Goal: Information Seeking & Learning: Learn about a topic

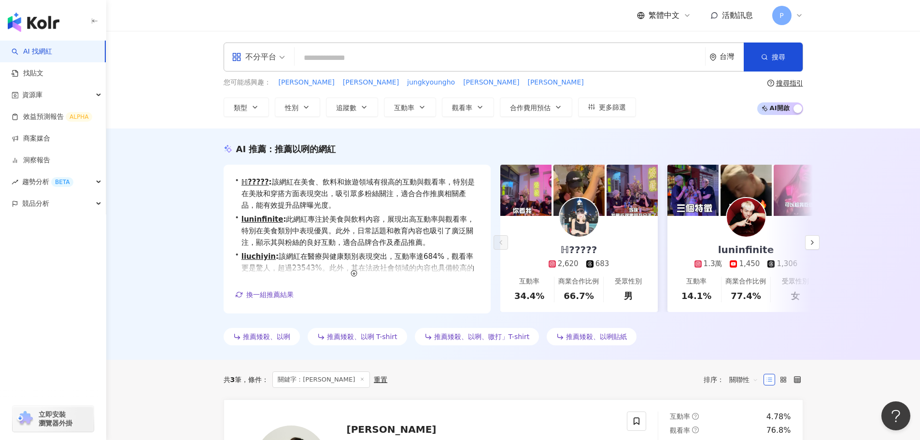
click at [373, 59] on input "search" at bounding box center [500, 58] width 403 height 18
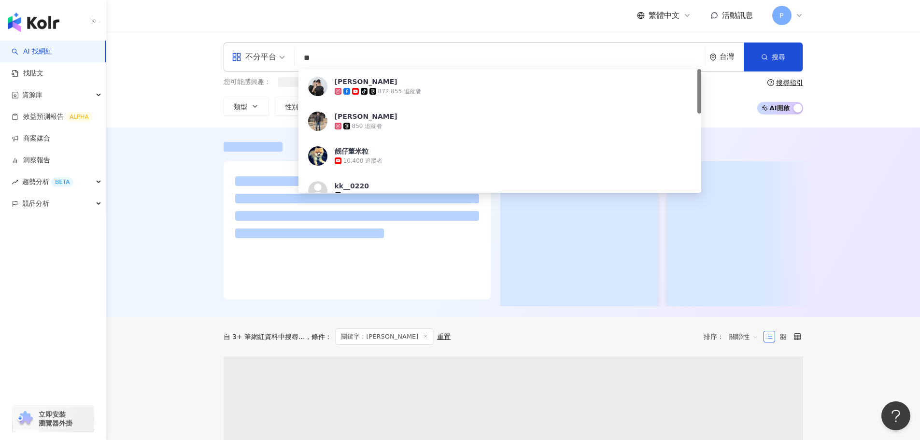
type input "**"
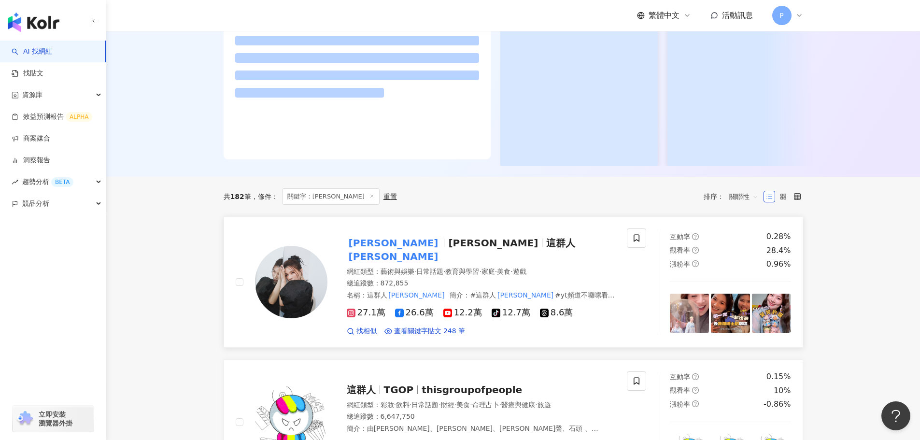
scroll to position [145, 0]
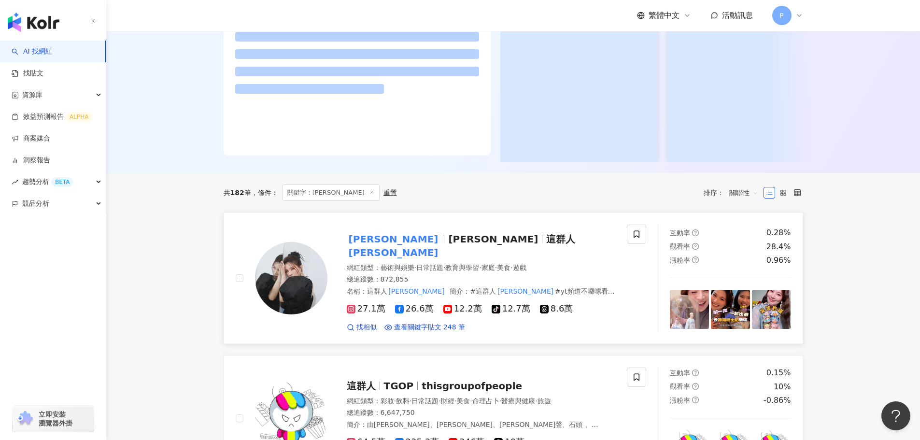
click at [448, 245] on span "董芷涵" at bounding box center [493, 239] width 90 height 12
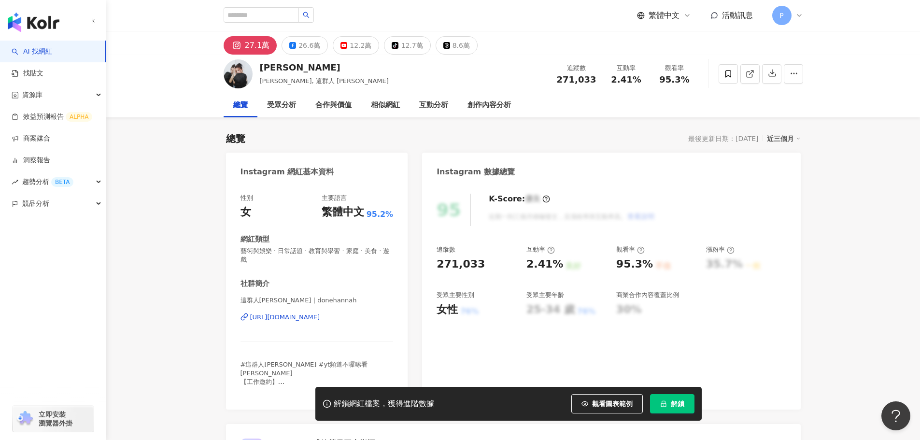
click at [660, 408] on button "解鎖" at bounding box center [672, 403] width 44 height 19
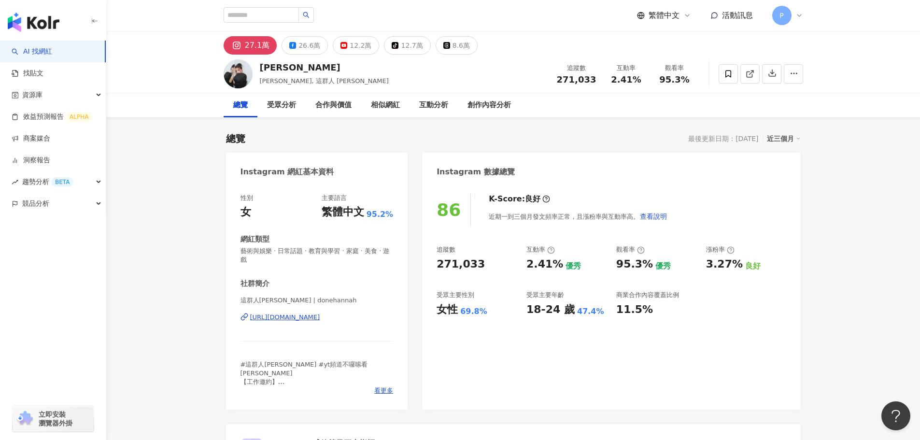
click at [778, 78] on button "button" at bounding box center [771, 73] width 19 height 19
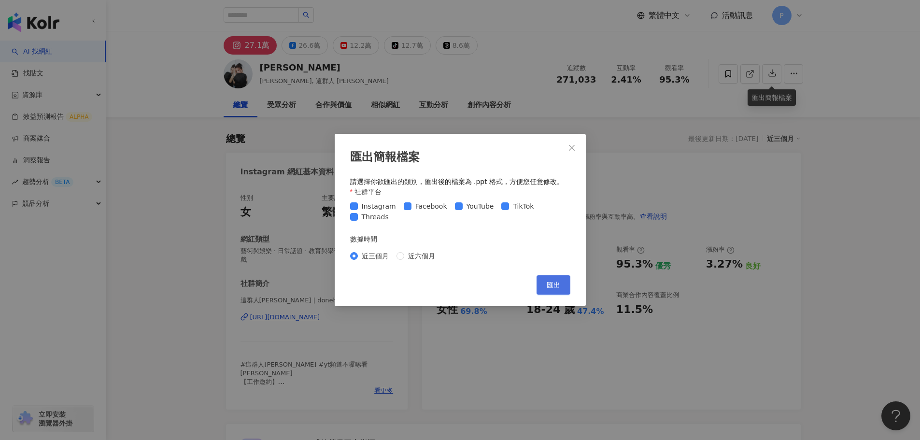
click at [546, 279] on button "匯出" at bounding box center [554, 284] width 34 height 19
click at [548, 288] on span "匯出" at bounding box center [554, 285] width 14 height 8
click at [768, 336] on div "匯出簡報檔案 請選擇你欲匯出的類別，匯出後的檔案為 .ppt 格式，方便您任意修改。 社群平台 Instagram Facebook YouTube TikT…" at bounding box center [460, 220] width 920 height 440
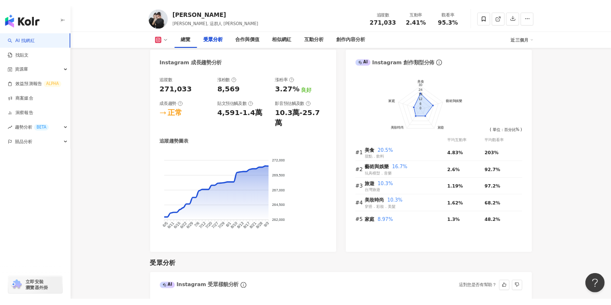
scroll to position [907, 0]
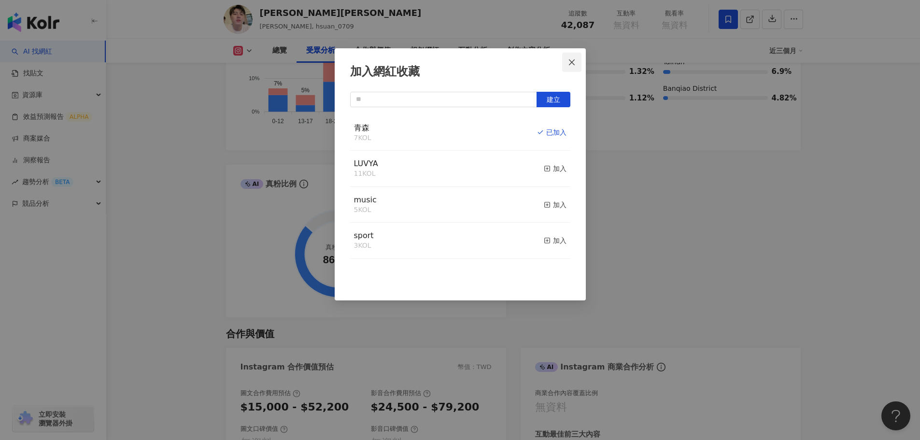
click at [569, 60] on icon "close" at bounding box center [572, 62] width 8 height 8
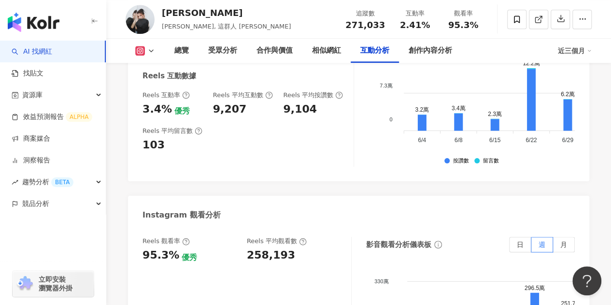
scroll to position [2391, 0]
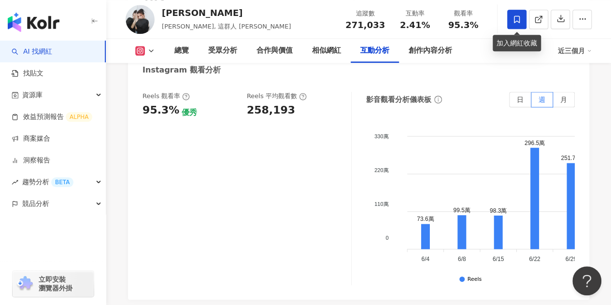
click at [514, 23] on icon at bounding box center [517, 19] width 9 height 9
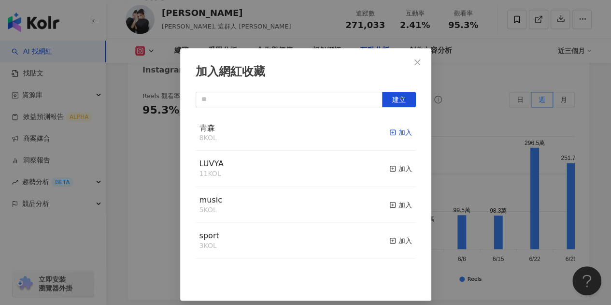
click at [389, 129] on span "button" at bounding box center [392, 133] width 7 height 8
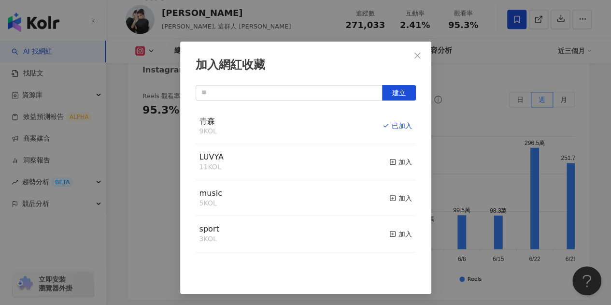
click at [480, 226] on div "加入網紅收藏 建立 青森 9 KOL 已加入 LUVYA 11 KOL 加入 music 5 KOL 加入 sport 3 KOL 加入" at bounding box center [305, 152] width 611 height 305
click at [414, 56] on div "加入網紅收藏 建立 青森 9 KOL 已加入 LUVYA 11 KOL 加入 music 5 KOL 加入 sport 3 KOL 加入" at bounding box center [305, 152] width 611 height 305
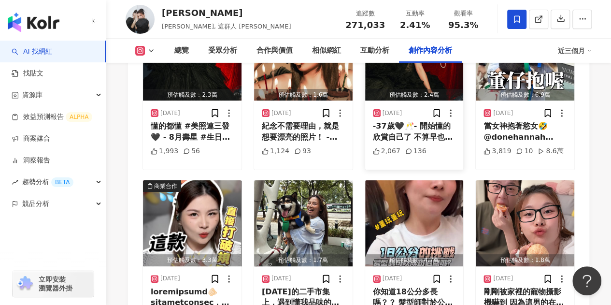
scroll to position [3595, 0]
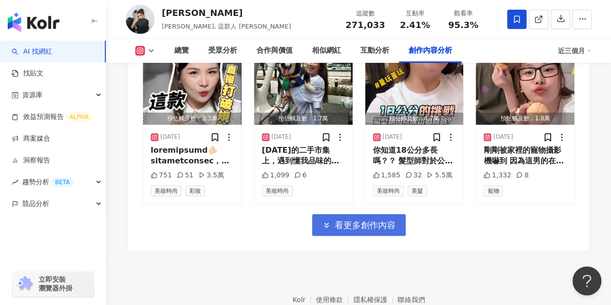
click at [376, 220] on span "看更多創作內容" at bounding box center [365, 225] width 61 height 11
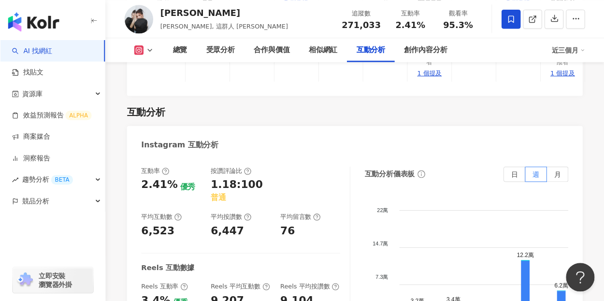
scroll to position [2049, 0]
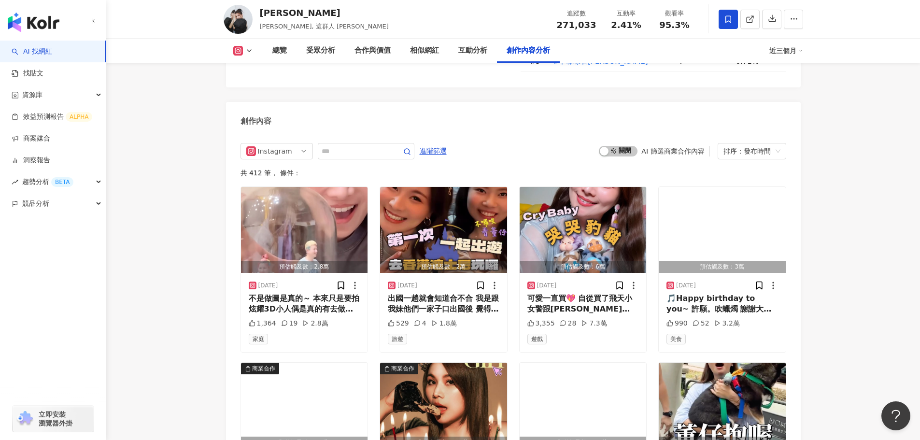
scroll to position [3348, 0]
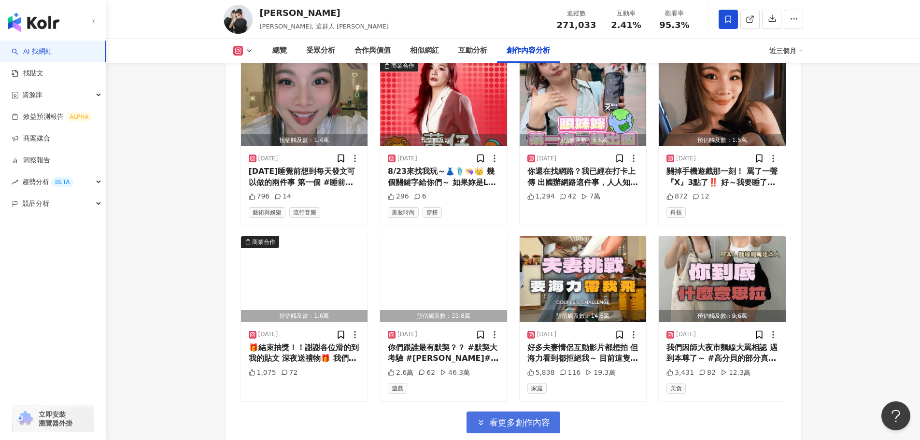
scroll to position [3928, 0]
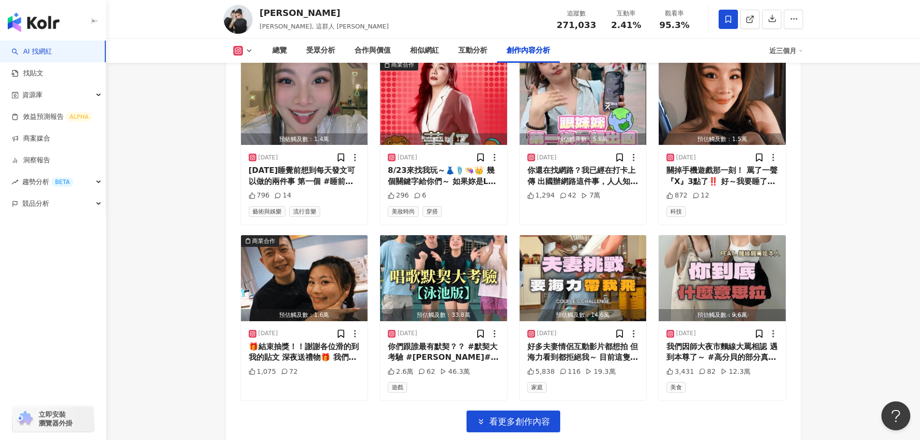
click at [524, 416] on span "看更多創作內容" at bounding box center [519, 421] width 61 height 11
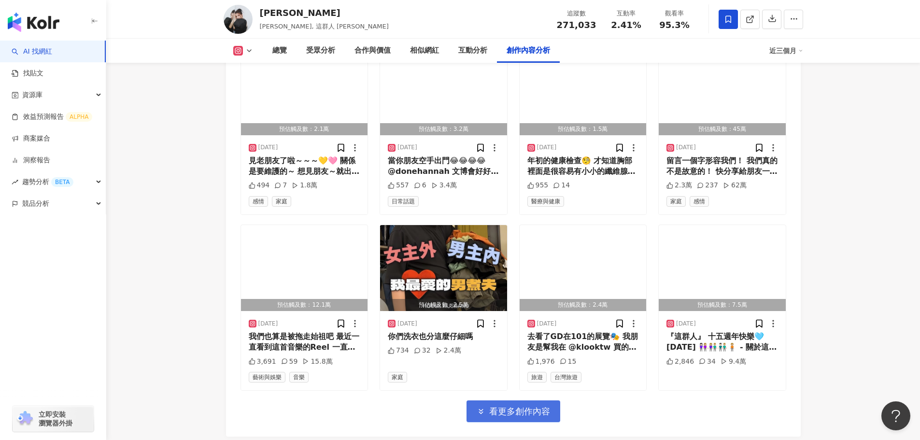
scroll to position [4449, 0]
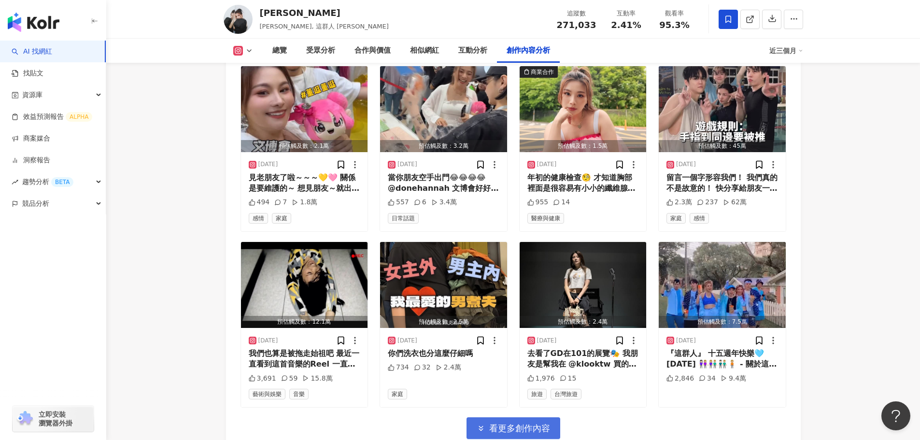
click at [522, 423] on span "看更多創作內容" at bounding box center [519, 428] width 61 height 11
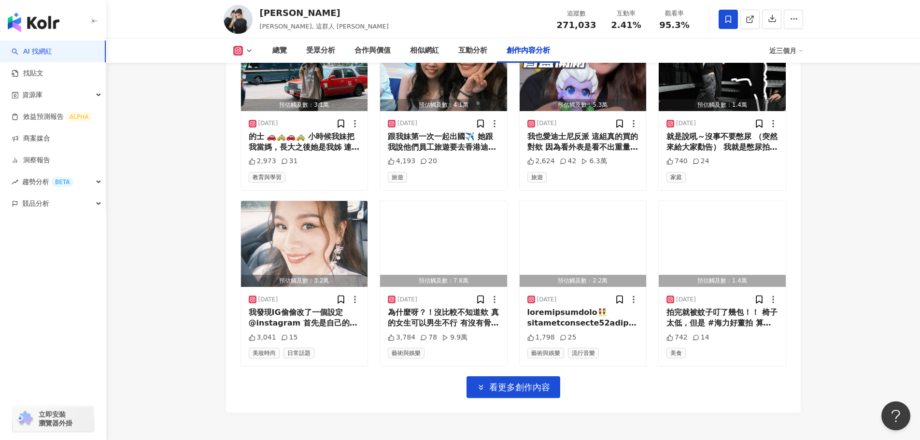
scroll to position [5026, 0]
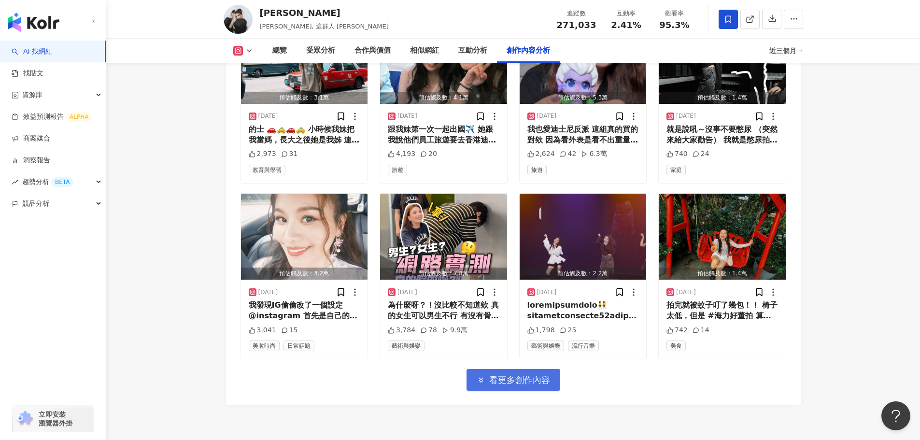
click at [533, 375] on span "看更多創作內容" at bounding box center [519, 380] width 61 height 11
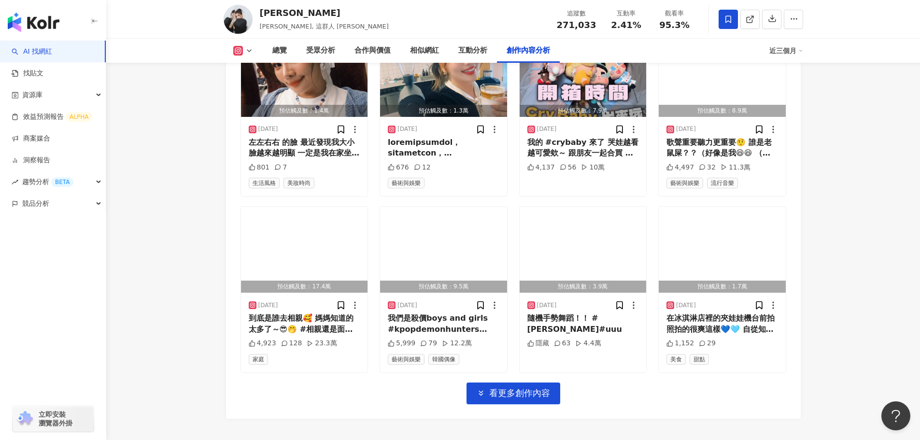
scroll to position [5554, 0]
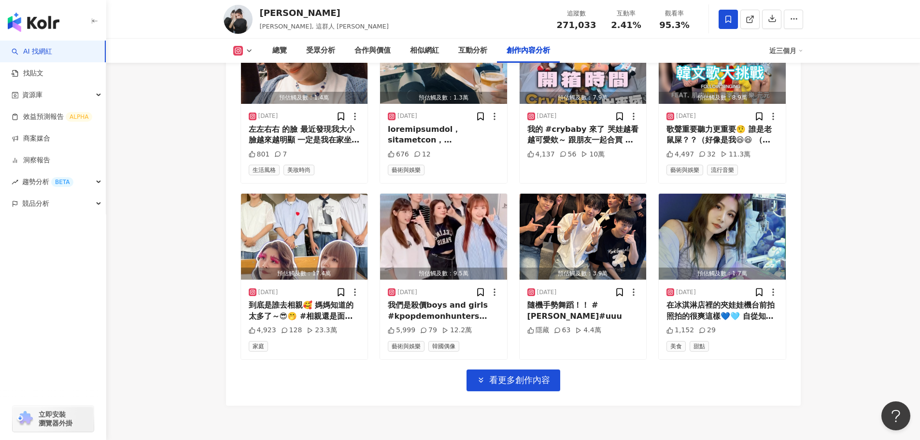
click at [533, 375] on span "看更多創作內容" at bounding box center [519, 380] width 61 height 11
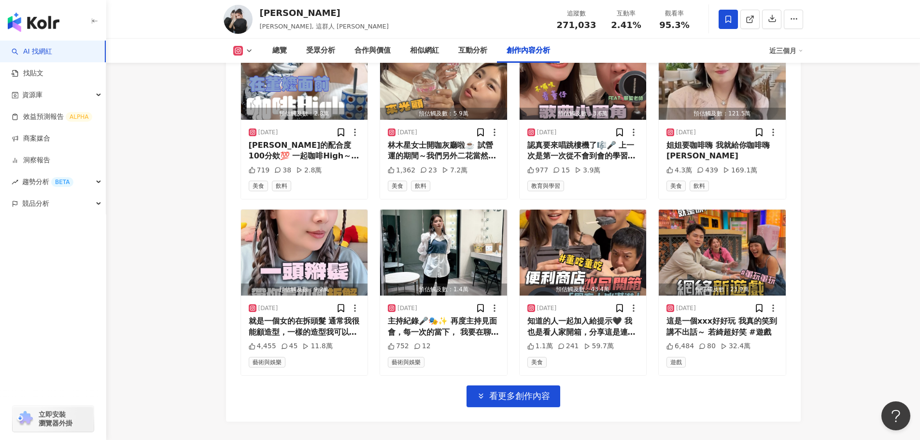
scroll to position [6082, 0]
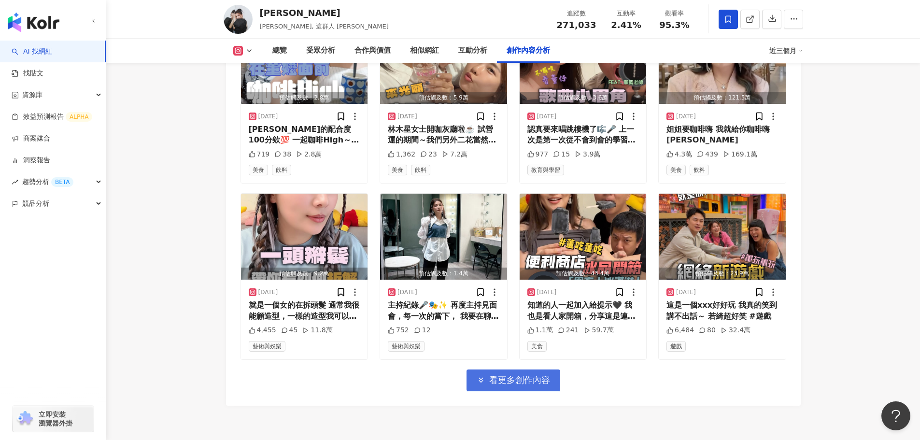
click at [531, 375] on span "看更多創作內容" at bounding box center [519, 380] width 61 height 11
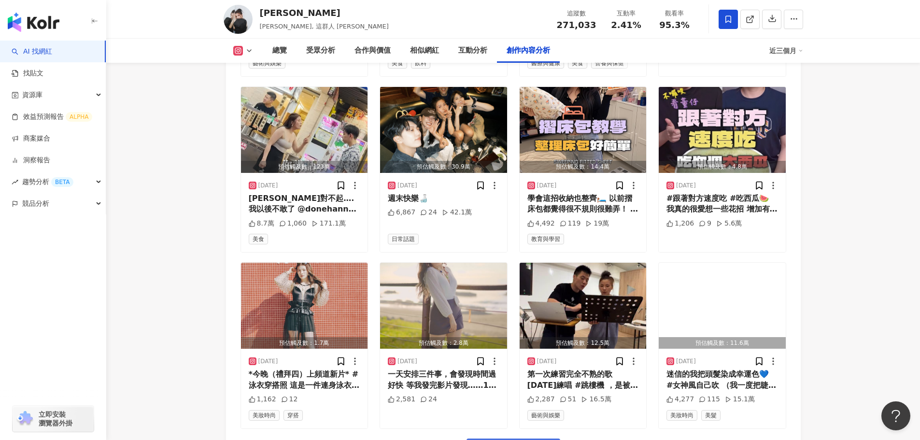
scroll to position [6578, 0]
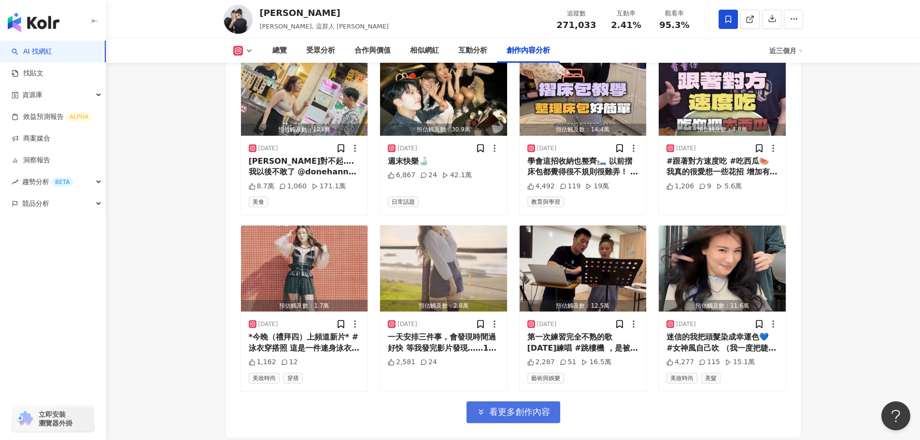
click at [524, 401] on button "看更多創作內容" at bounding box center [514, 412] width 94 height 22
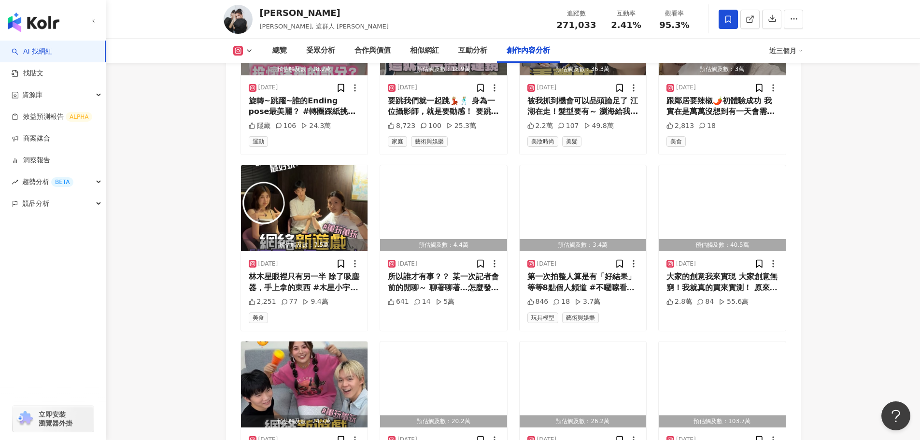
scroll to position [7138, 0]
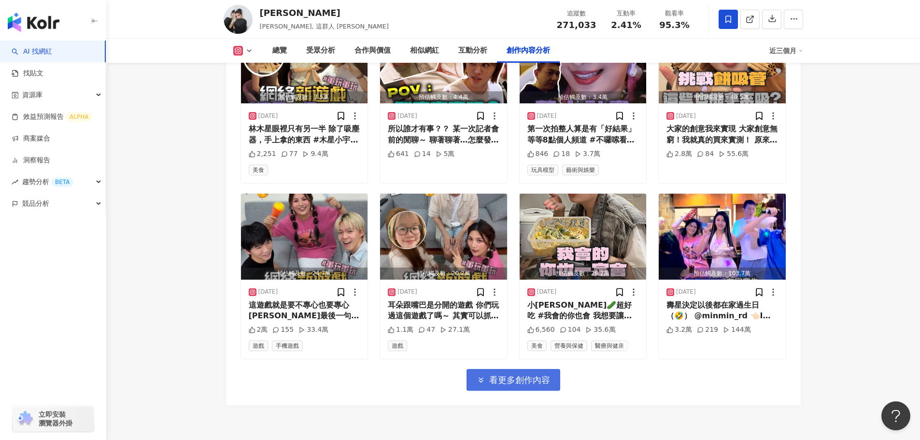
click at [528, 369] on button "看更多創作內容" at bounding box center [514, 380] width 94 height 22
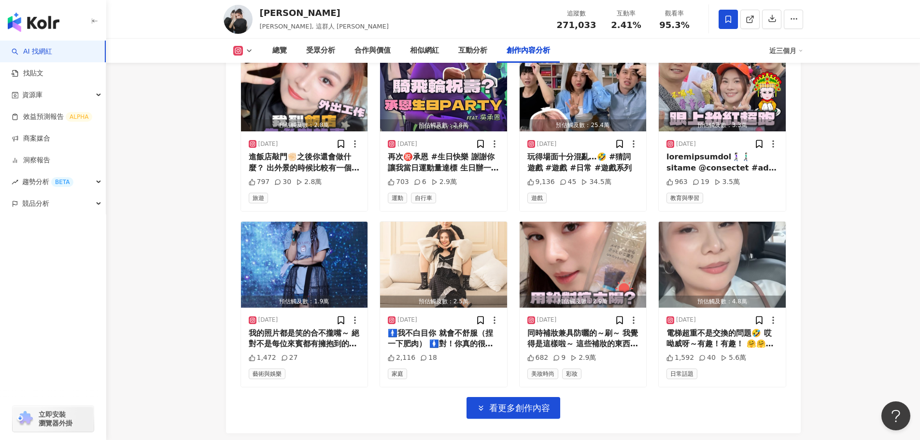
scroll to position [7666, 0]
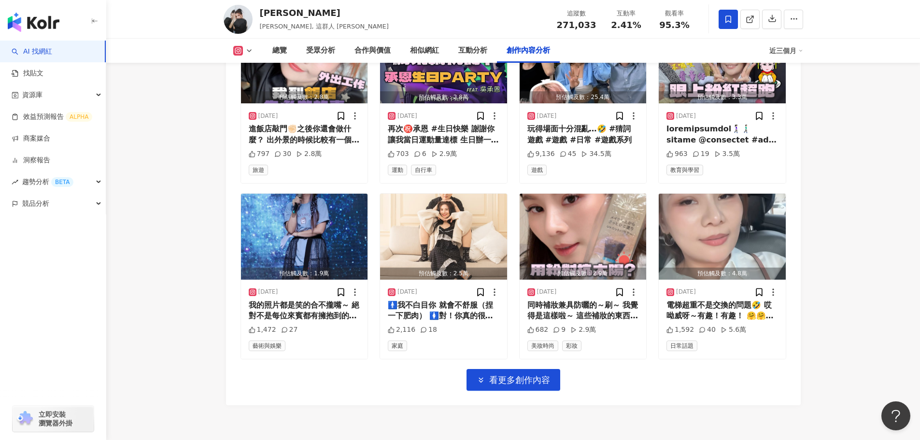
click at [529, 369] on button "看更多創作內容" at bounding box center [514, 380] width 94 height 22
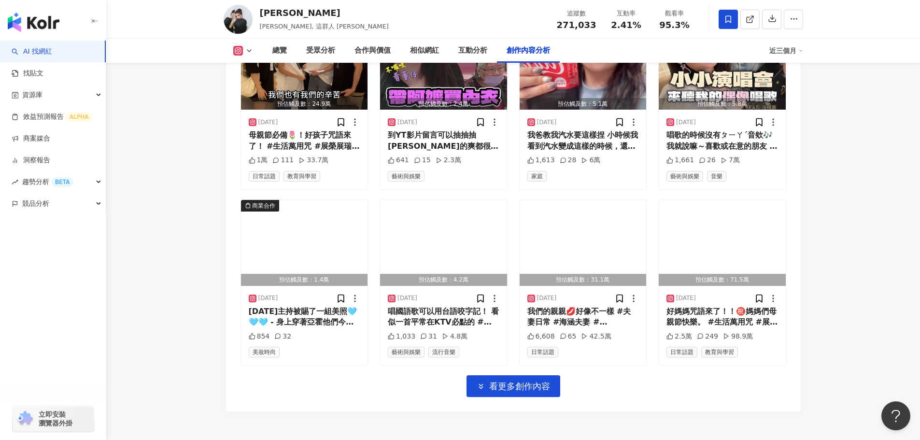
scroll to position [8194, 0]
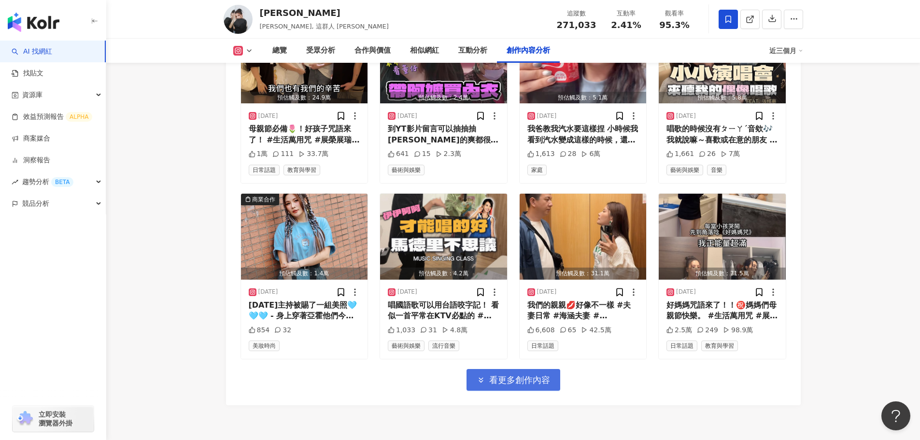
click at [519, 375] on span "看更多創作內容" at bounding box center [519, 380] width 61 height 11
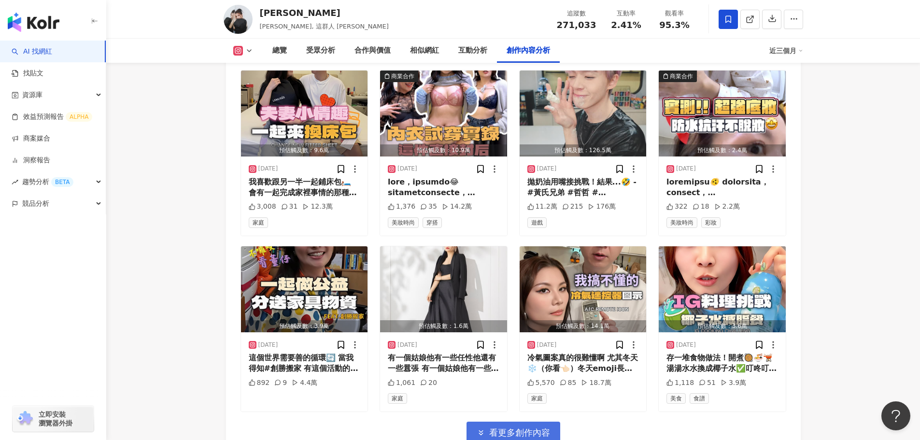
scroll to position [8626, 0]
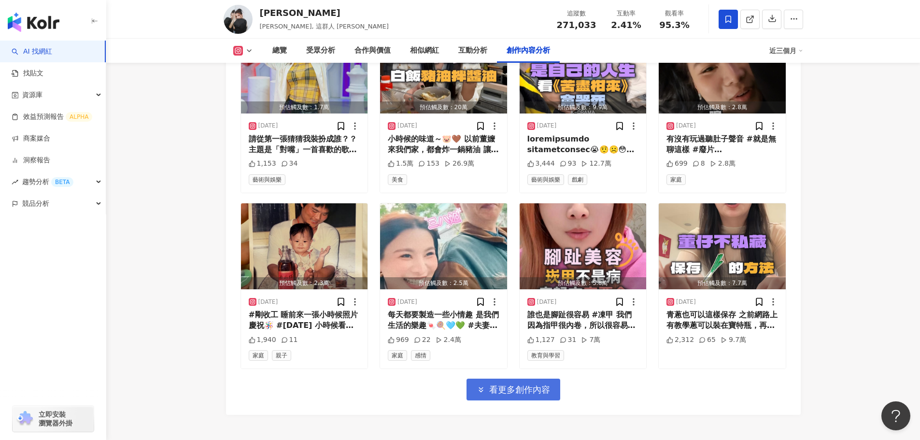
scroll to position [9250, 0]
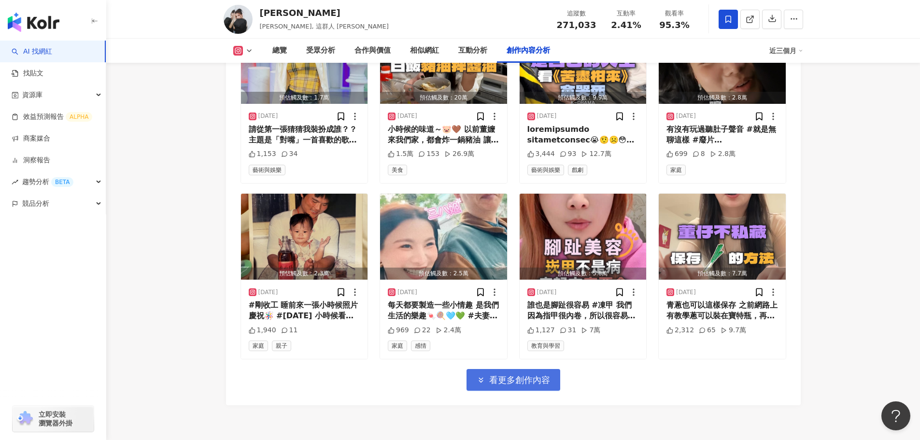
click at [540, 375] on span "看更多創作內容" at bounding box center [519, 380] width 61 height 11
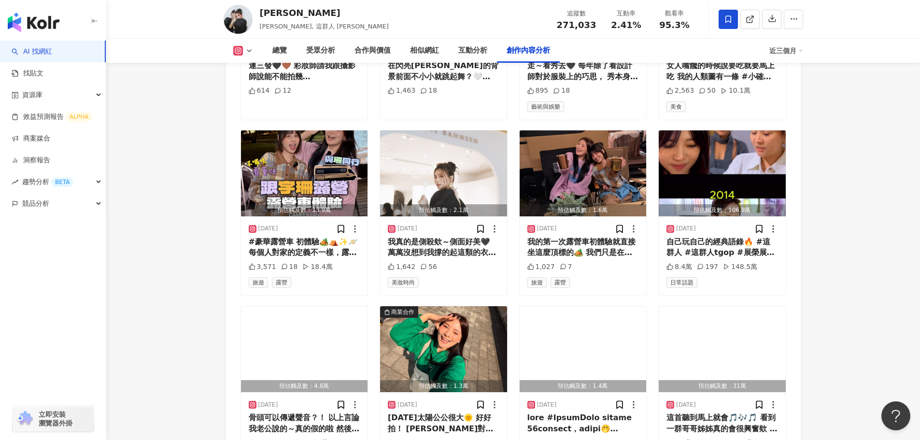
scroll to position [9778, 0]
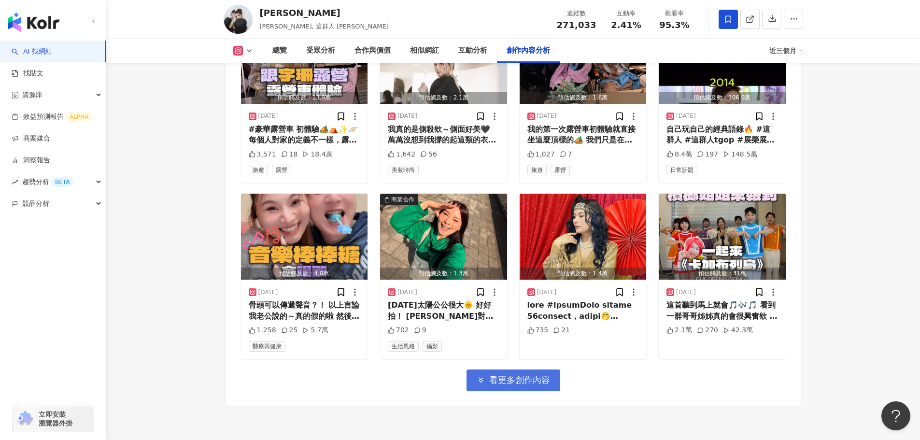
click at [494, 375] on span "看更多創作內容" at bounding box center [519, 380] width 61 height 11
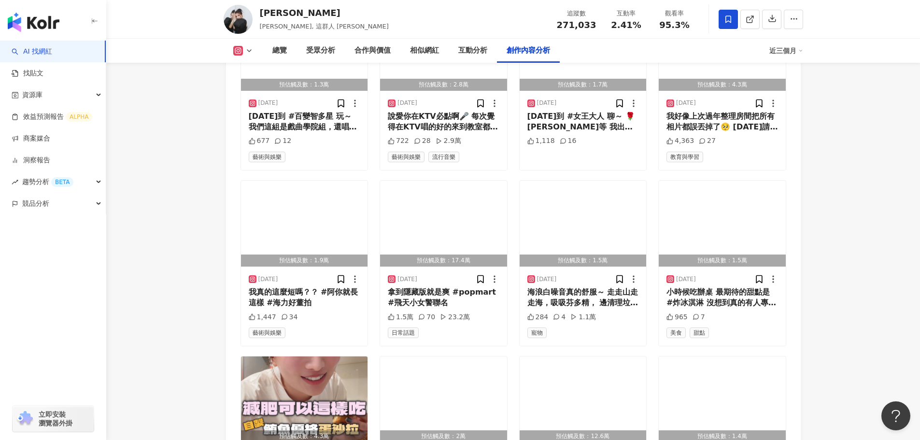
scroll to position [10306, 0]
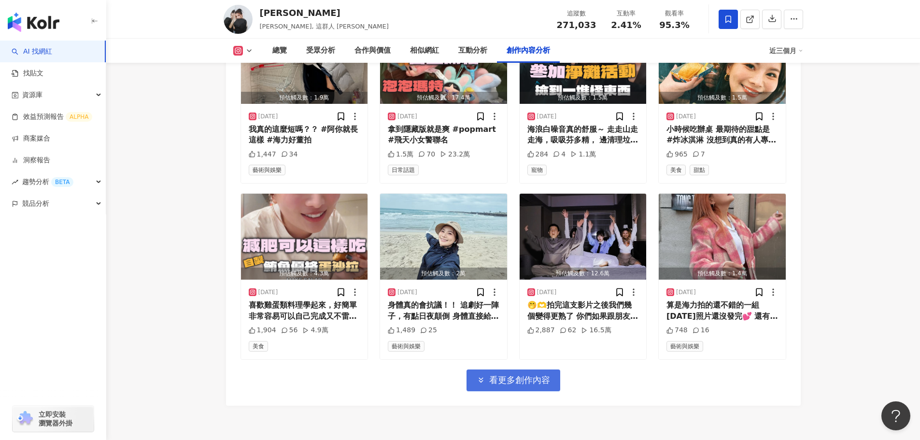
click at [506, 375] on span "看更多創作內容" at bounding box center [519, 380] width 61 height 11
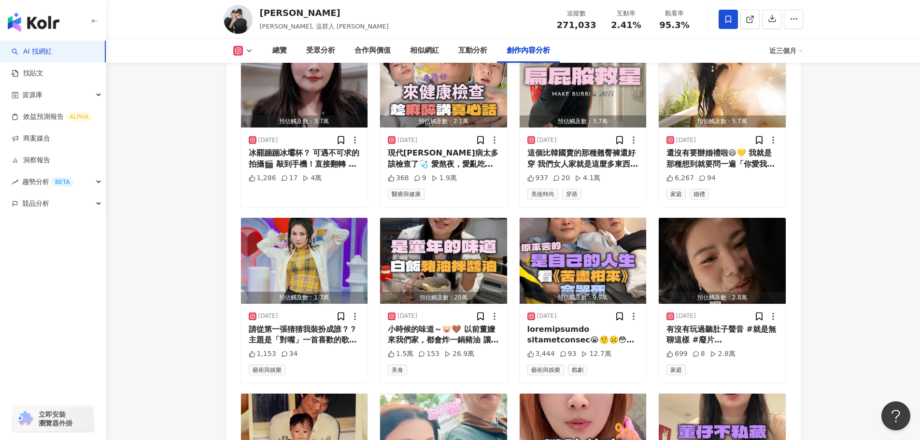
scroll to position [5910, 0]
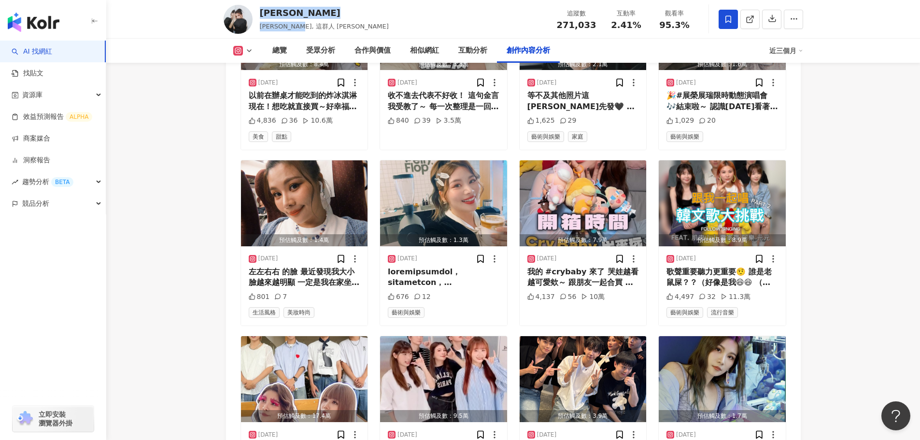
drag, startPoint x: 325, startPoint y: 29, endPoint x: 257, endPoint y: 8, distance: 71.7
click at [257, 8] on div "董仔 董芷涵, 這群人 董仔 追蹤數 271,033 互動率 2.41% 觀看率 95.3%" at bounding box center [513, 19] width 618 height 38
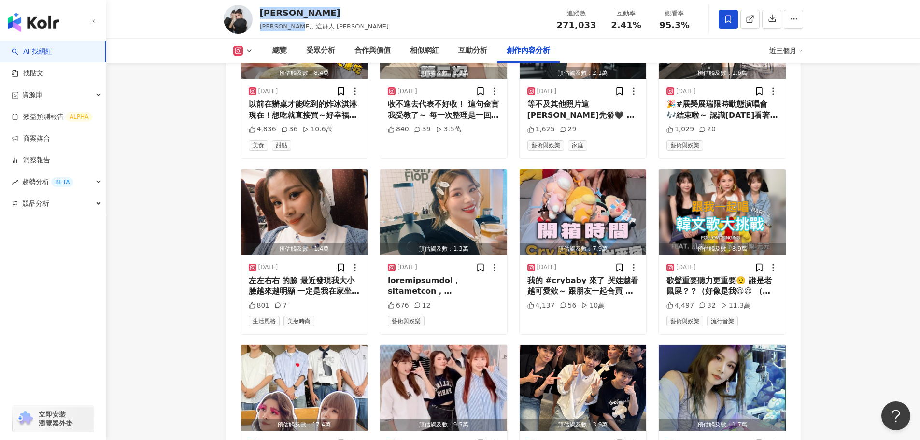
copy div "董仔 董芷涵, 這群人 董仔"
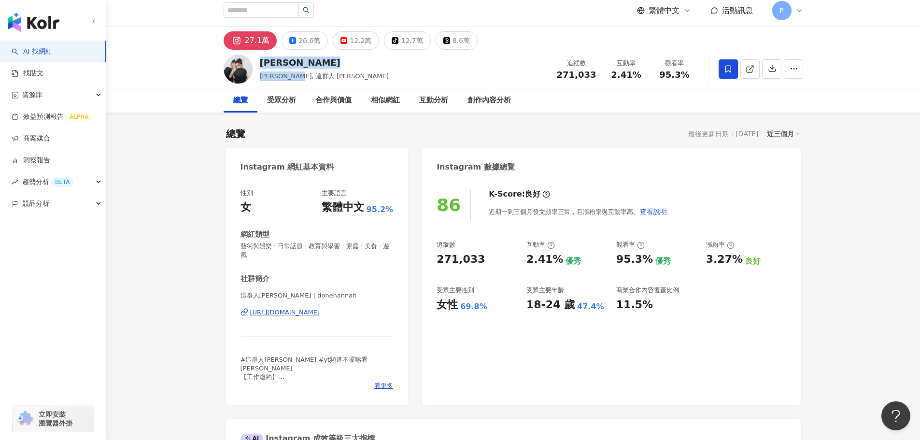
scroll to position [0, 0]
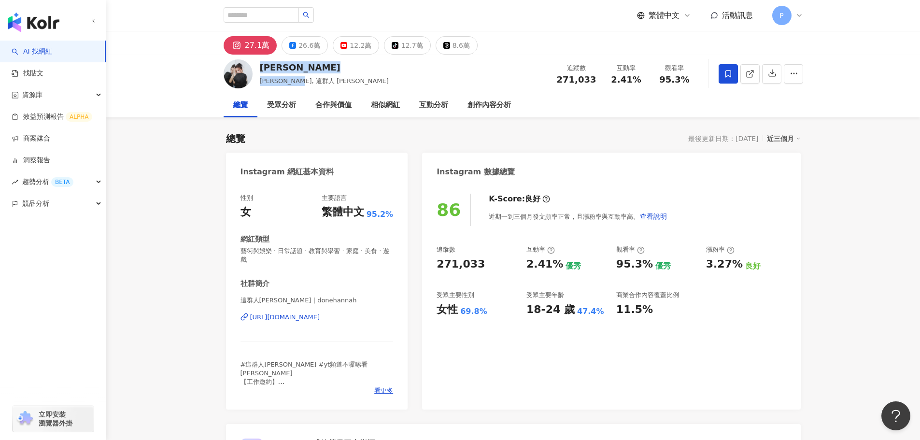
click at [433, 71] on div "董仔 董芷涵, 這群人 董仔 追蹤數 271,033 互動率 2.41% 觀看率 95.3%" at bounding box center [513, 74] width 618 height 38
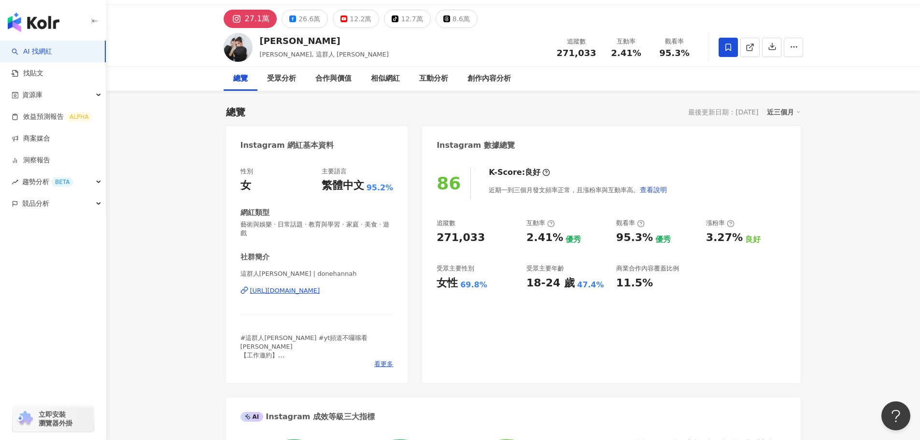
scroll to position [48, 0]
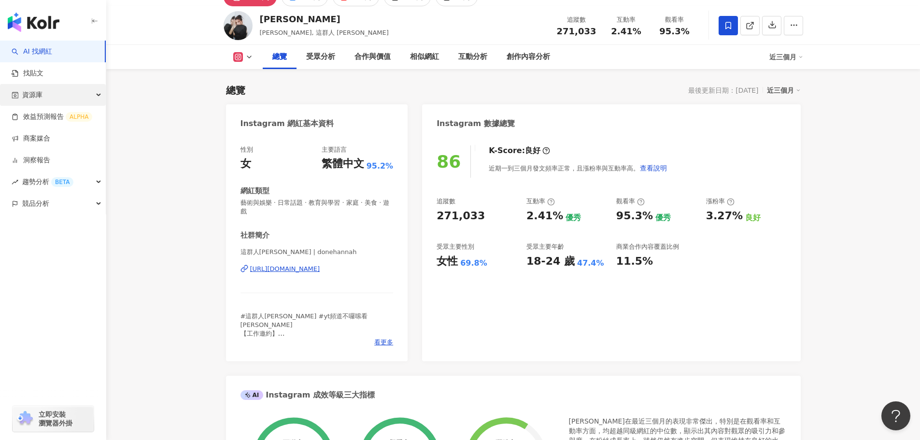
click at [45, 95] on div "資源庫" at bounding box center [53, 95] width 106 height 22
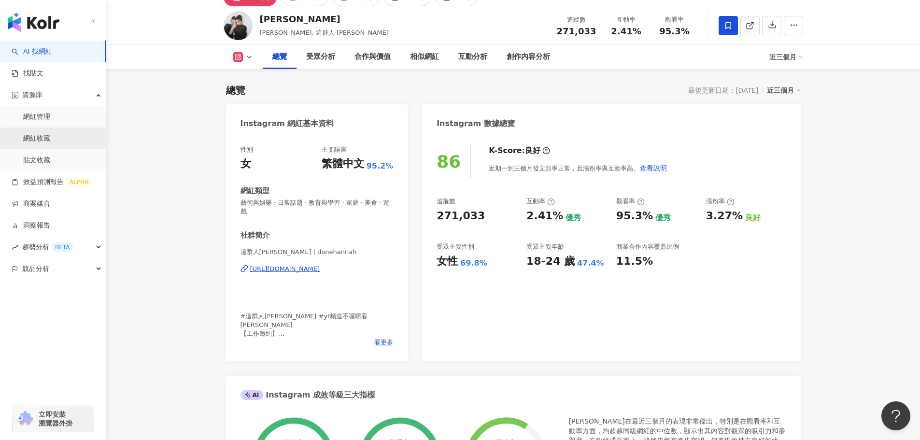
click at [45, 134] on link "網紅收藏" at bounding box center [36, 139] width 27 height 10
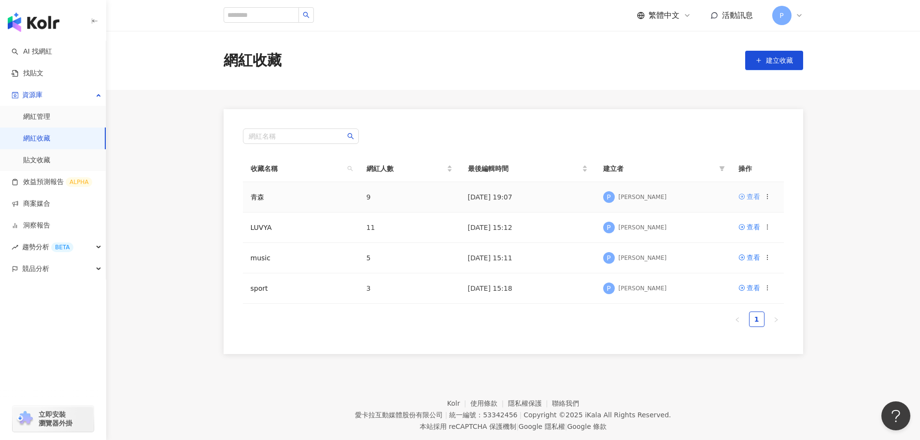
click at [751, 201] on div "查看" at bounding box center [754, 196] width 14 height 11
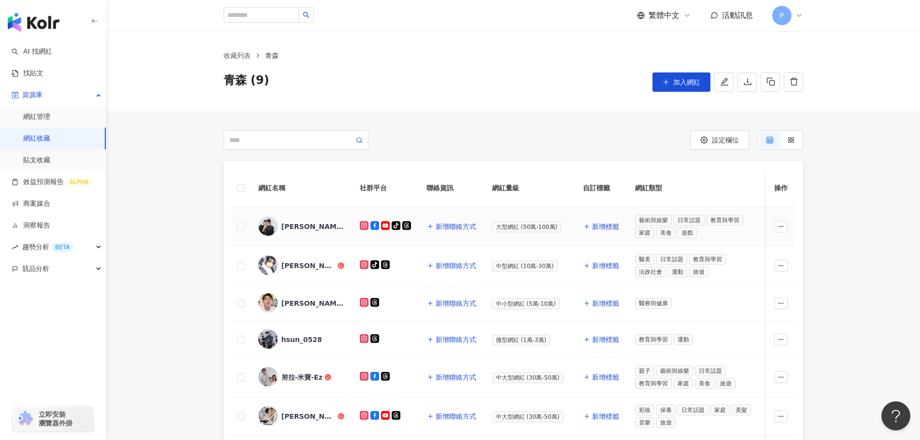
click at [495, 224] on span "大型網紅 (50萬-100萬)" at bounding box center [527, 227] width 70 height 11
drag, startPoint x: 498, startPoint y: 227, endPoint x: 555, endPoint y: 229, distance: 57.0
click at [555, 229] on span "大型網紅 (50萬-100萬)" at bounding box center [527, 227] width 70 height 11
copy span "大型網紅 (50萬-100萬)"
click at [503, 241] on td "大型網紅 (50萬-100萬)" at bounding box center [530, 226] width 91 height 39
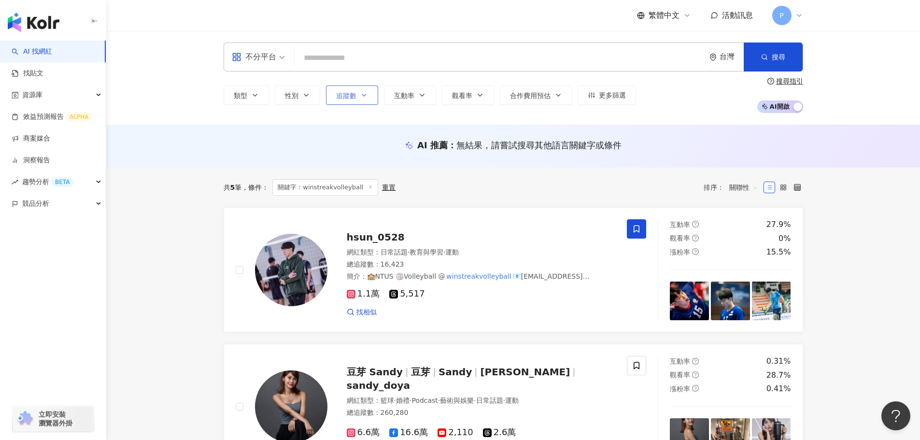
click at [360, 98] on icon "button" at bounding box center [364, 95] width 8 height 8
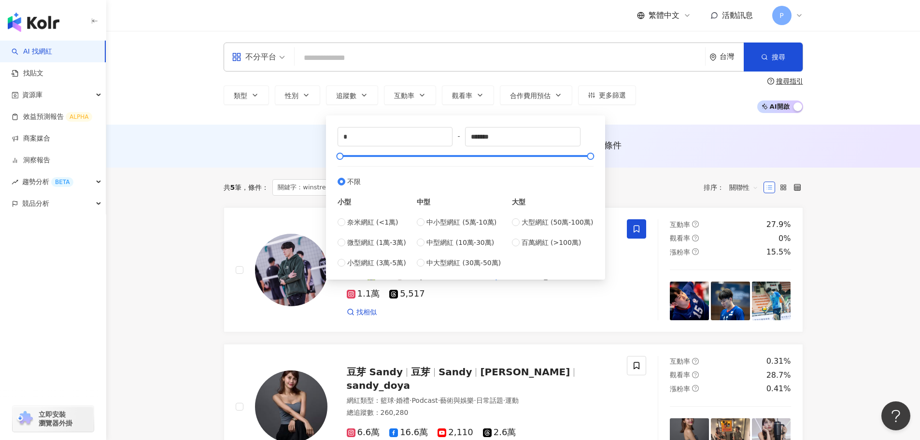
click at [283, 56] on span "不分平台" at bounding box center [258, 56] width 53 height 15
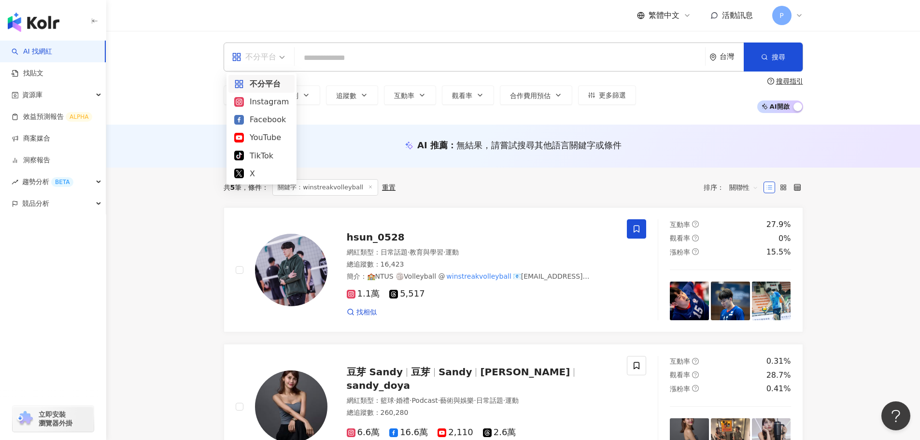
click at [332, 57] on input "search" at bounding box center [500, 58] width 403 height 18
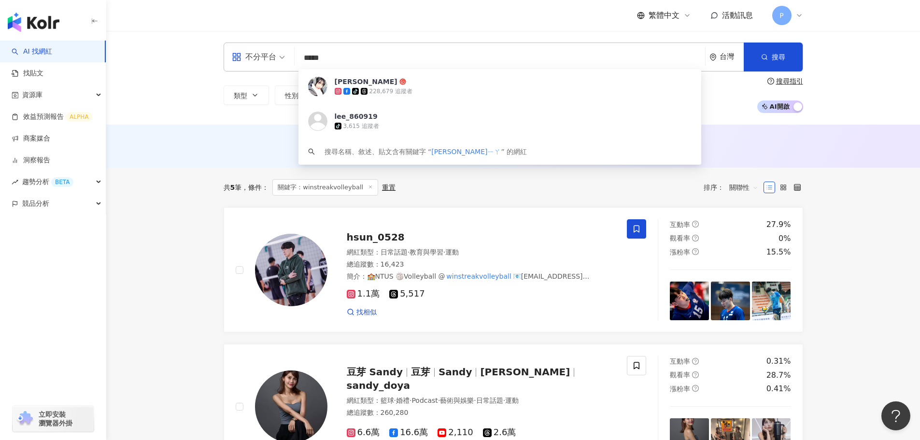
type input "***"
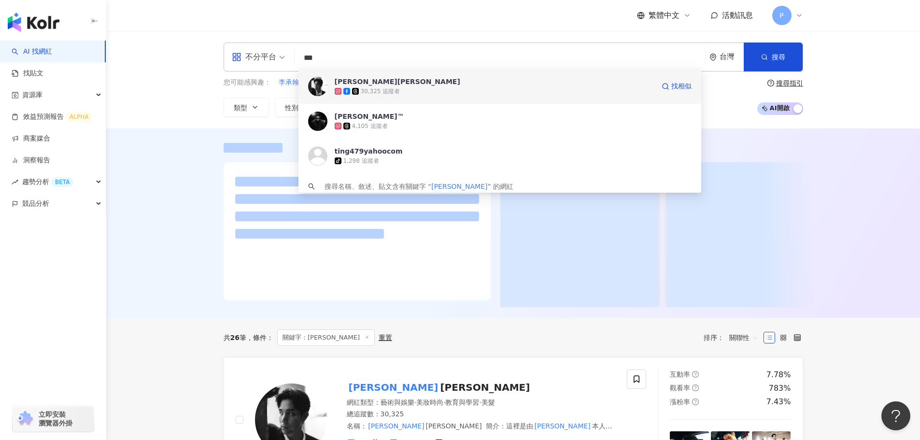
click at [419, 89] on div "30,325 追蹤者" at bounding box center [495, 91] width 320 height 10
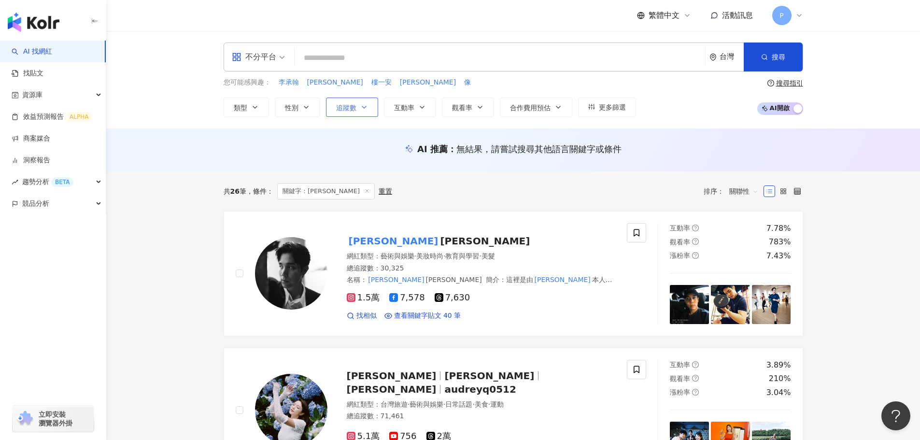
click at [345, 110] on span "追蹤數" at bounding box center [346, 108] width 20 height 8
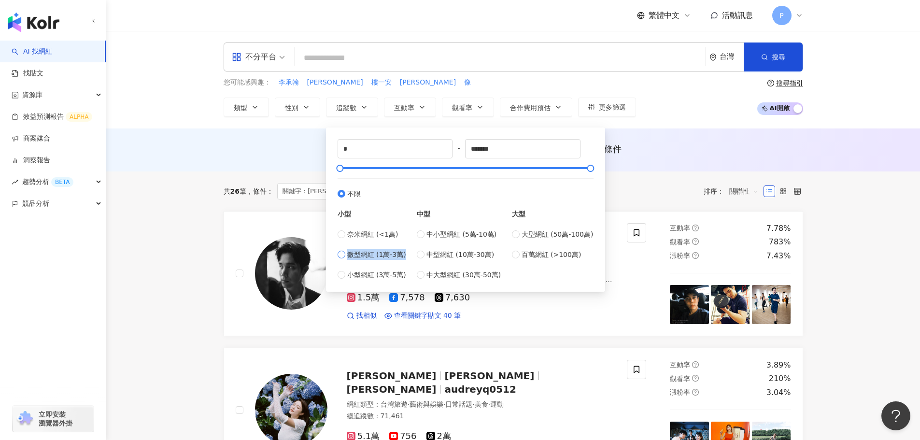
drag, startPoint x: 405, startPoint y: 253, endPoint x: 348, endPoint y: 255, distance: 57.0
click at [348, 255] on div "小型 奈米網紅 (<1萬) 微型網紅 (1萬-3萬) 小型網紅 (3萬-5萬) 中型 中小型網紅 (5萬-10萬) 中型網紅 (10萬-30萬) 中大型網紅 …" at bounding box center [466, 239] width 256 height 81
drag, startPoint x: 405, startPoint y: 274, endPoint x: 349, endPoint y: 274, distance: 56.5
click at [349, 274] on div "小型 奈米網紅 (<1萬) 微型網紅 (1萬-3萬) 小型網紅 (3萬-5萬) 中型 中小型網紅 (5萬-10萬) 中型網紅 (10萬-30萬) 中大型網紅 …" at bounding box center [466, 239] width 256 height 81
copy span "小型網紅 (3萬-5萬)"
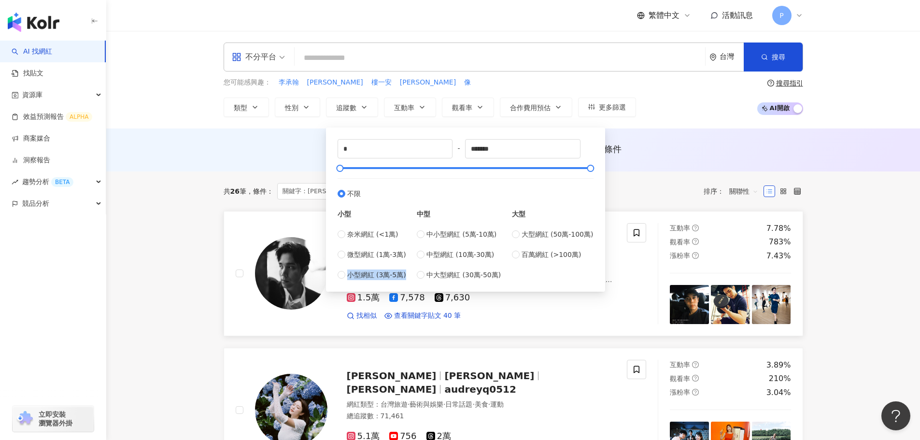
click at [616, 332] on link "陳彥嘉 George 網紅類型 ： 藝術與娛樂 · 美妝時尚 · 教育與學習 · 美髮 總追蹤數 ： 30,325 名稱 ： 陳彥嘉 George 簡介 ： …" at bounding box center [514, 273] width 580 height 125
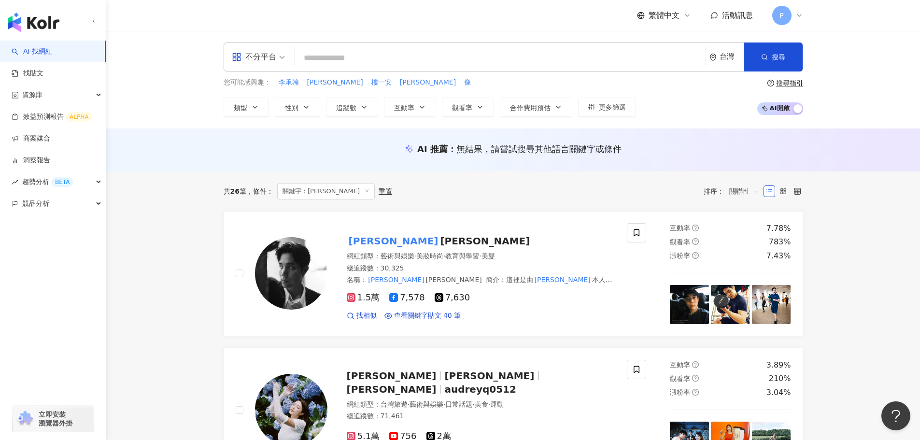
click at [352, 57] on input "search" at bounding box center [500, 58] width 403 height 18
paste input "***"
type input "***"
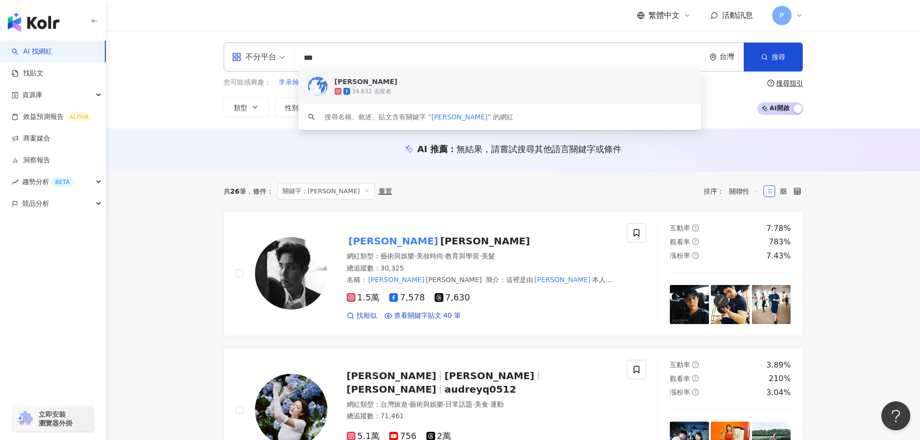
click at [369, 83] on span "[PERSON_NAME]" at bounding box center [495, 82] width 320 height 10
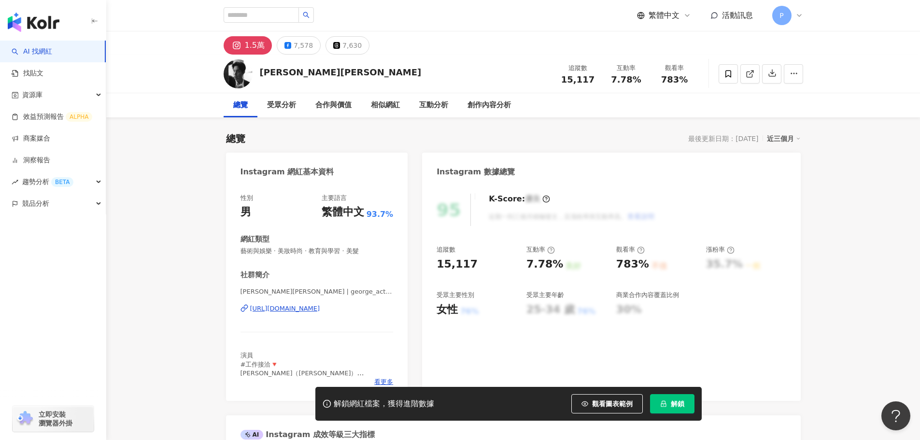
click at [679, 402] on span "解鎖" at bounding box center [678, 404] width 14 height 8
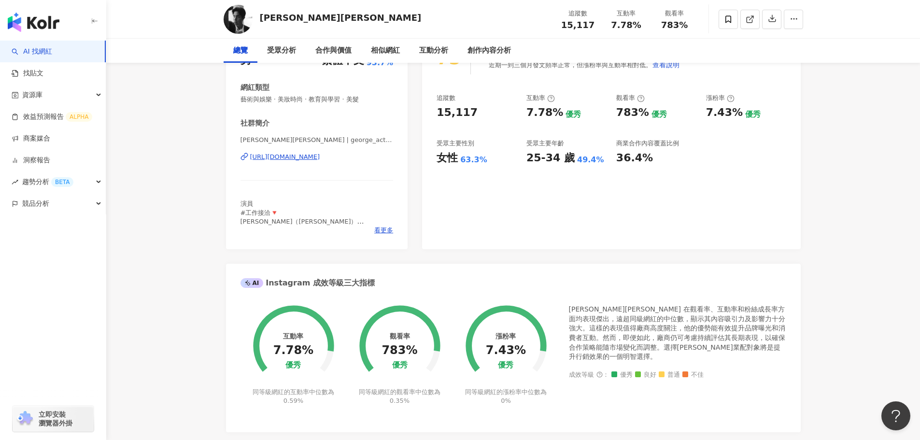
scroll to position [145, 0]
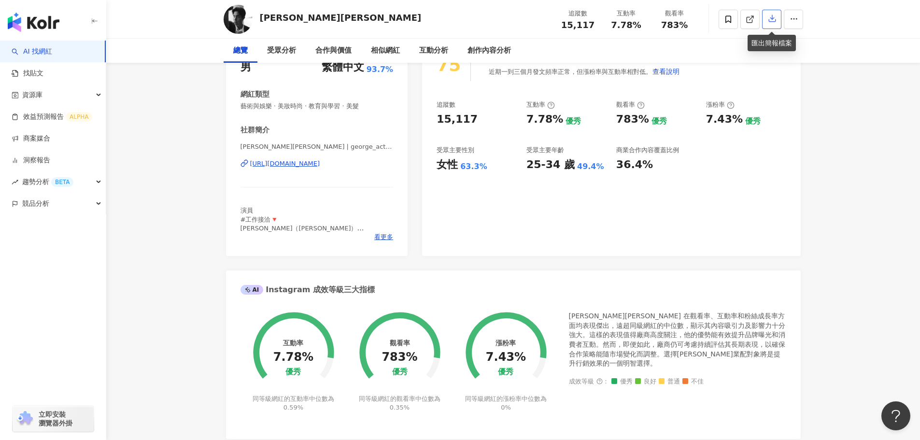
click at [773, 21] on icon "button" at bounding box center [772, 18] width 9 height 9
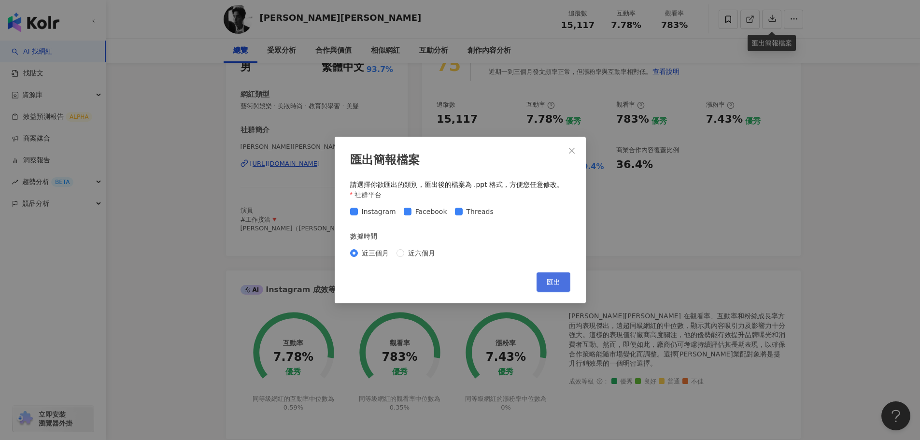
click at [550, 283] on span "匯出" at bounding box center [554, 282] width 14 height 8
click at [576, 152] on span "Close" at bounding box center [571, 151] width 19 height 8
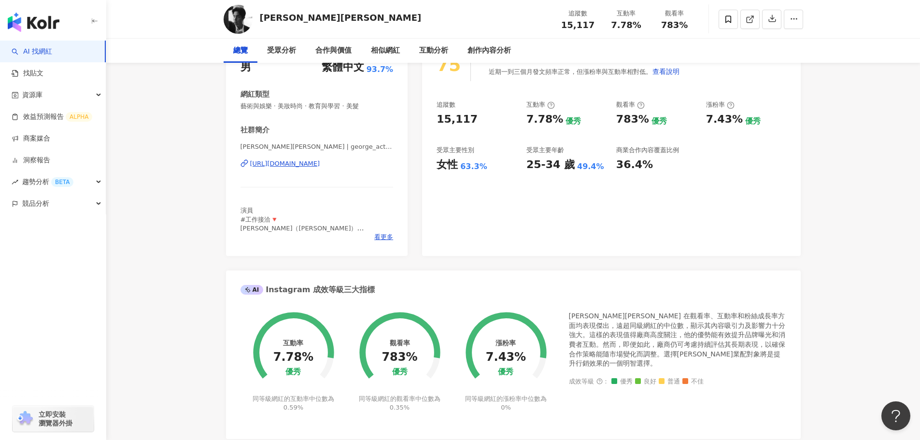
scroll to position [0, 0]
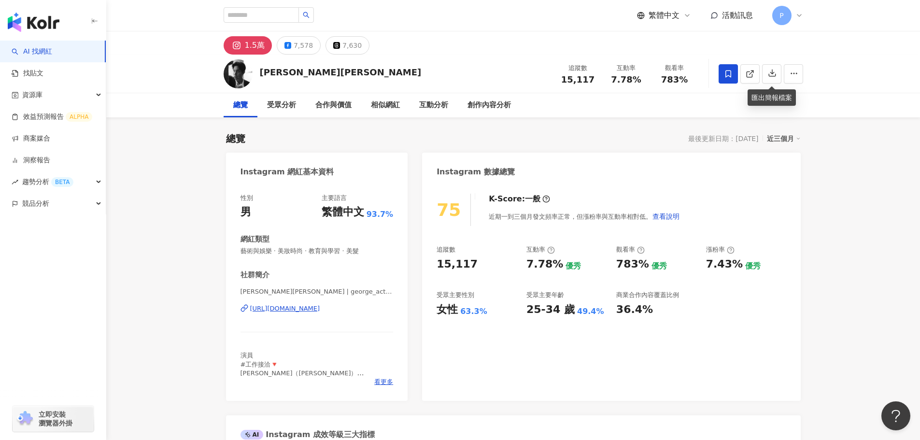
click at [728, 77] on icon at bounding box center [728, 74] width 9 height 9
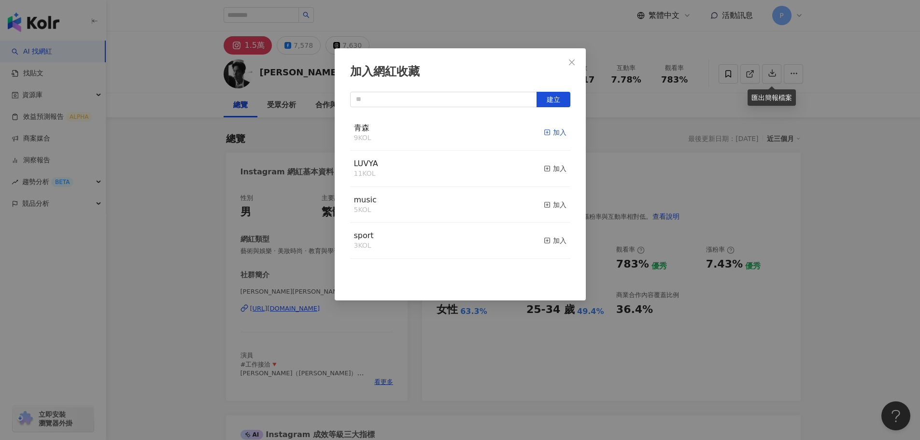
click at [544, 129] on icon "button" at bounding box center [547, 132] width 7 height 7
click at [568, 61] on icon "close" at bounding box center [572, 62] width 8 height 8
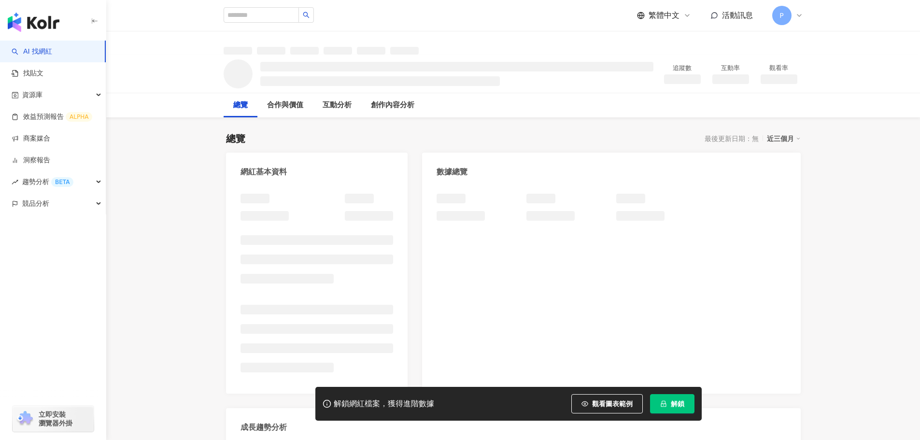
click at [676, 405] on span "解鎖" at bounding box center [678, 404] width 14 height 8
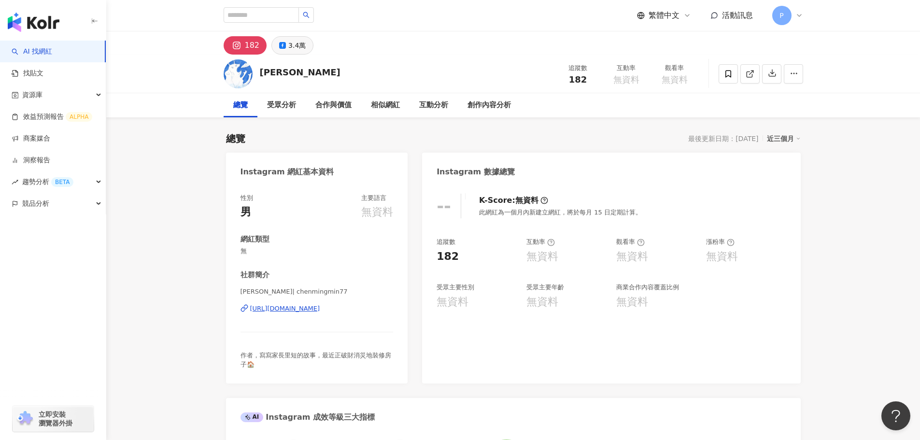
click at [297, 46] on div "3.4萬" at bounding box center [296, 46] width 17 height 14
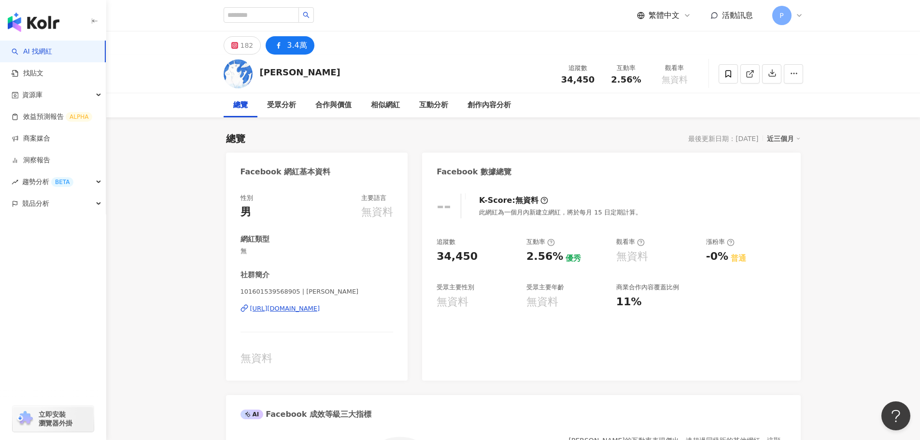
click at [771, 74] on icon "button" at bounding box center [772, 73] width 7 height 7
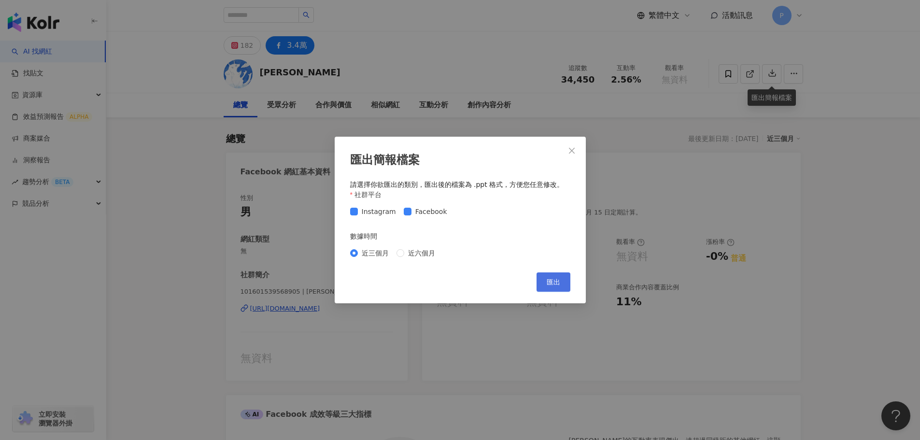
click at [553, 286] on span "匯出" at bounding box center [554, 282] width 14 height 8
